Goal: Check status: Check status

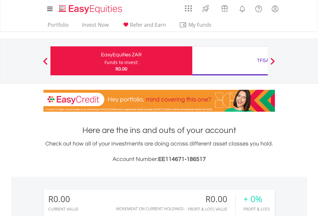
click at [104, 61] on div "Funds to invest:" at bounding box center [121, 62] width 34 height 6
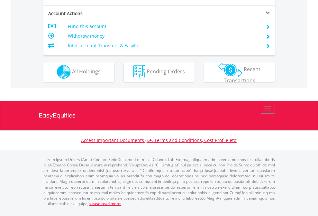
scroll to position [601, 0]
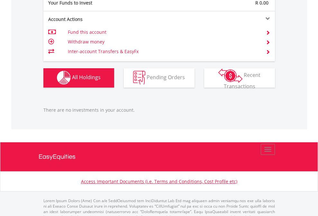
scroll to position [636, 0]
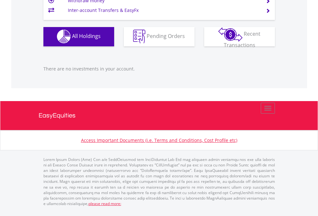
scroll to position [62, 101]
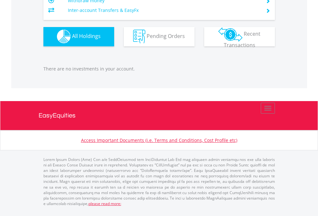
scroll to position [62, 101]
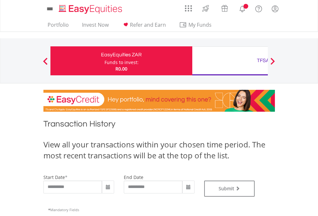
type input "**********"
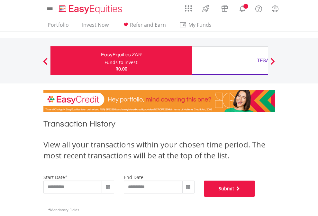
click at [255, 196] on button "Submit" at bounding box center [229, 188] width 51 height 16
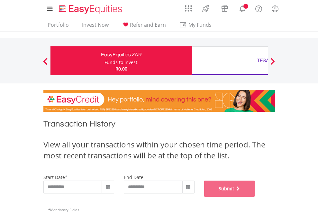
scroll to position [261, 0]
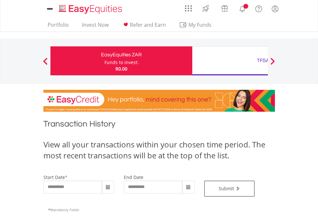
click at [230, 61] on div "TFSA" at bounding box center [263, 60] width 134 height 9
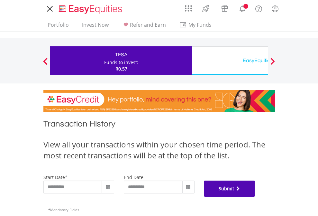
click at [255, 196] on button "Submit" at bounding box center [229, 188] width 51 height 16
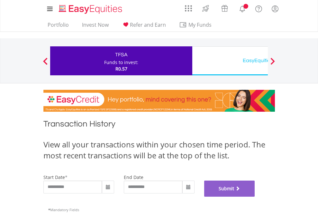
scroll to position [261, 0]
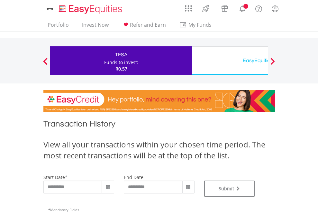
click at [230, 61] on div "EasyEquities USD" at bounding box center [263, 60] width 134 height 9
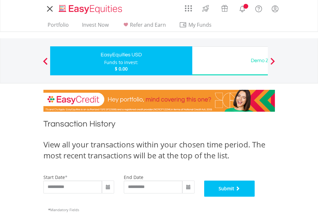
click at [255, 196] on button "Submit" at bounding box center [229, 188] width 51 height 16
